Goal: Transaction & Acquisition: Purchase product/service

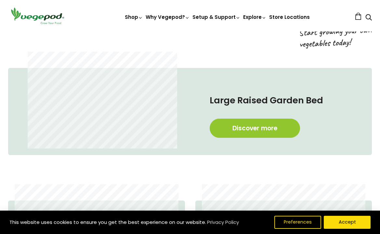
scroll to position [300, 0]
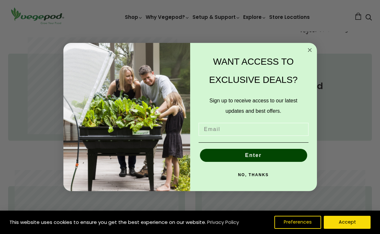
click at [240, 131] on input "Email" at bounding box center [254, 129] width 110 height 13
type input "mrbig12@talk21.com"
click at [254, 154] on button "Enter" at bounding box center [253, 155] width 107 height 13
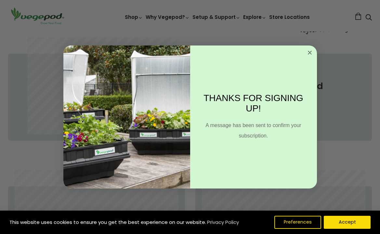
scroll to position [0, 269]
click at [312, 50] on circle "Close dialog" at bounding box center [309, 52] width 7 height 7
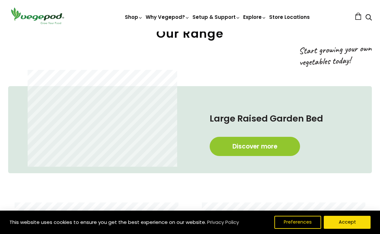
scroll to position [242, 0]
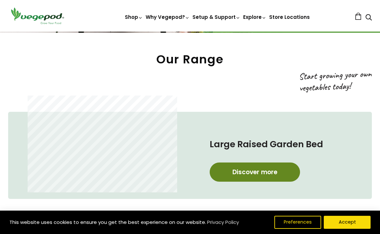
click at [245, 171] on link "Discover more" at bounding box center [255, 172] width 90 height 19
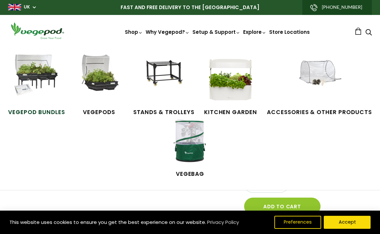
click at [51, 109] on span "Vegepod Bundles" at bounding box center [36, 112] width 57 height 8
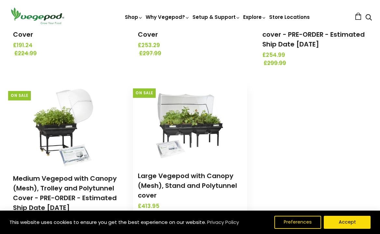
scroll to position [241, 0]
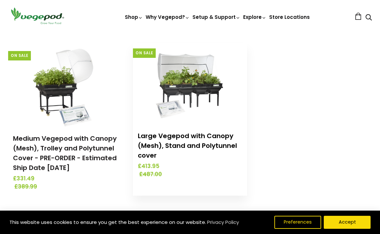
click at [208, 144] on link "Large Vegepod with Canopy (Mesh), Stand and Polytunnel cover" at bounding box center [187, 145] width 99 height 29
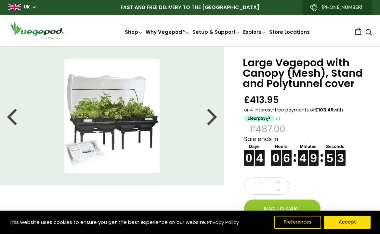
click at [237, 124] on div "Large Vegepod with Canopy (Mesh), Stand and Polytunnel cover £413.95 £487.00 Sa…" at bounding box center [302, 219] width 156 height 344
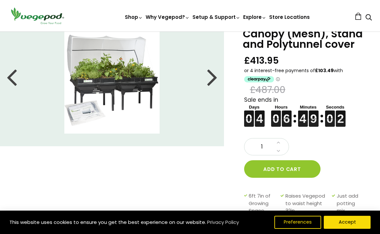
scroll to position [39, 0]
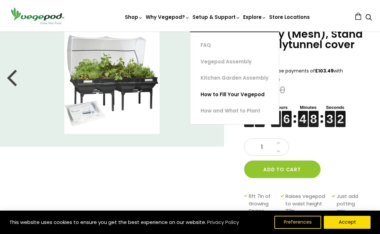
click at [217, 92] on link "How to Fill Your Vegepod" at bounding box center [234, 95] width 89 height 17
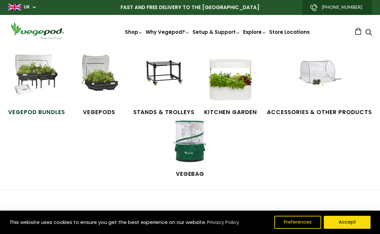
click at [45, 111] on span "Vegepod Bundles" at bounding box center [36, 112] width 57 height 8
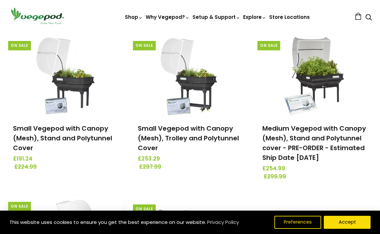
scroll to position [78, 0]
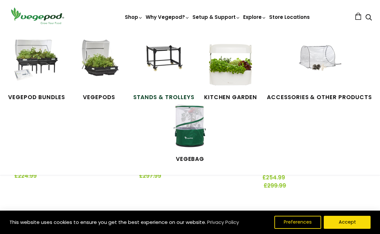
click at [153, 97] on span "Stands & Trolleys" at bounding box center [163, 97] width 61 height 8
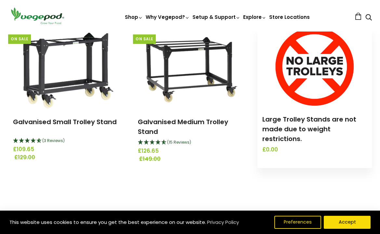
scroll to position [243, 0]
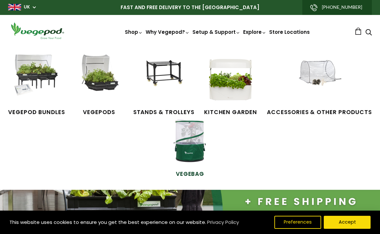
click at [195, 172] on span "VegeBag" at bounding box center [190, 174] width 49 height 8
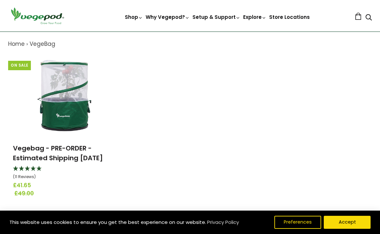
scroll to position [110, 0]
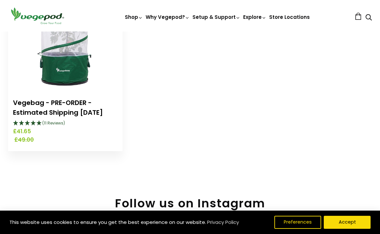
click at [83, 113] on link "Vegebag - PRE-ORDER - Estimated Shipping [DATE]" at bounding box center [58, 107] width 90 height 19
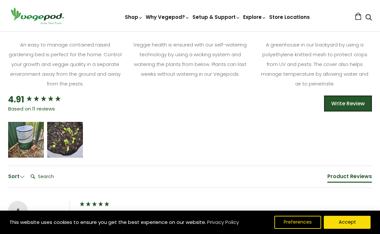
scroll to position [360, 0]
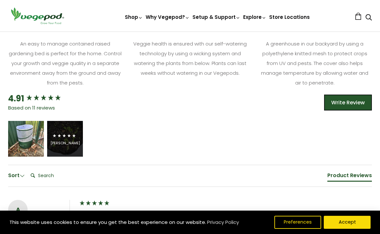
click at [65, 132] on span "5 star rating" at bounding box center [64, 136] width 24 height 8
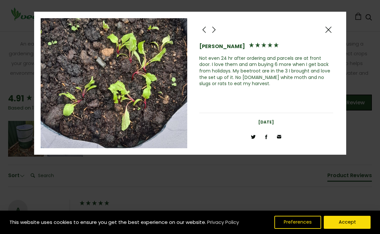
click at [331, 29] on span at bounding box center [329, 30] width 8 height 8
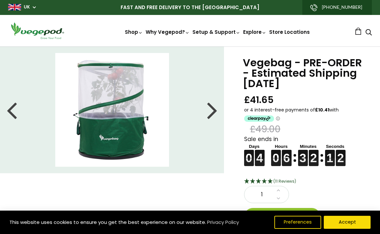
scroll to position [0, 0]
click at [213, 111] on div at bounding box center [212, 109] width 10 height 29
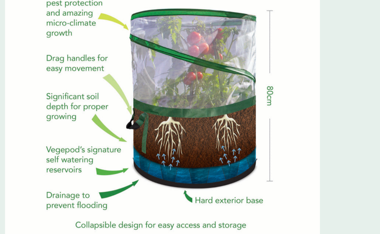
scroll to position [13, 0]
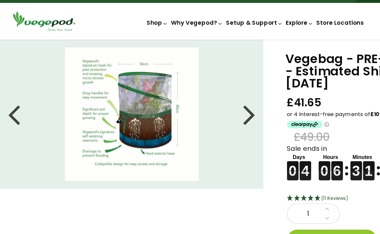
click at [212, 98] on div at bounding box center [212, 97] width 10 height 29
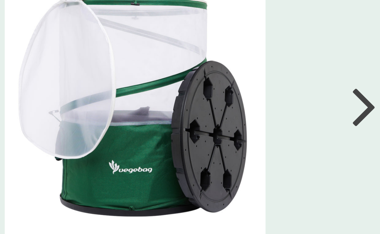
scroll to position [25, 0]
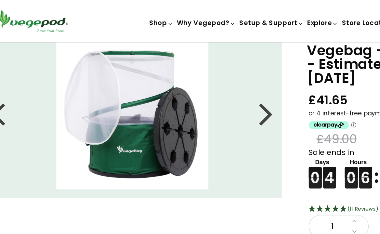
click at [207, 86] on div at bounding box center [212, 84] width 10 height 29
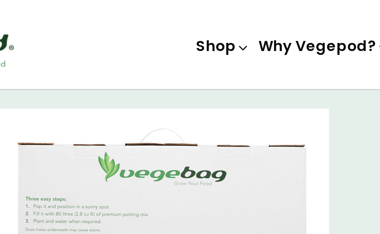
scroll to position [0, 0]
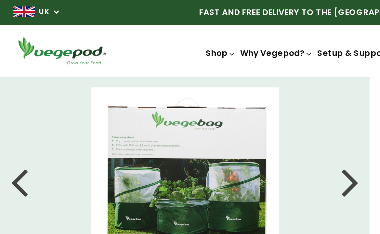
click at [210, 112] on div at bounding box center [212, 109] width 10 height 29
